Goal: Task Accomplishment & Management: Complete application form

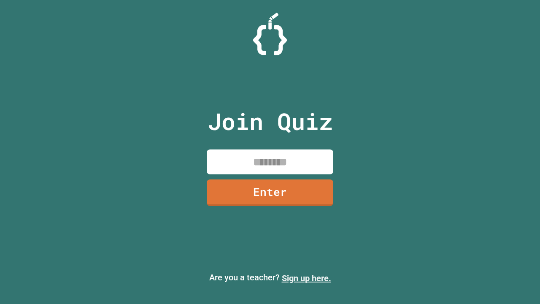
click at [306, 278] on link "Sign up here." at bounding box center [306, 278] width 49 height 10
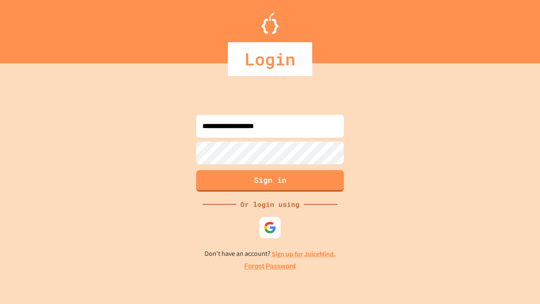
type input "**********"
